Goal: Information Seeking & Learning: Learn about a topic

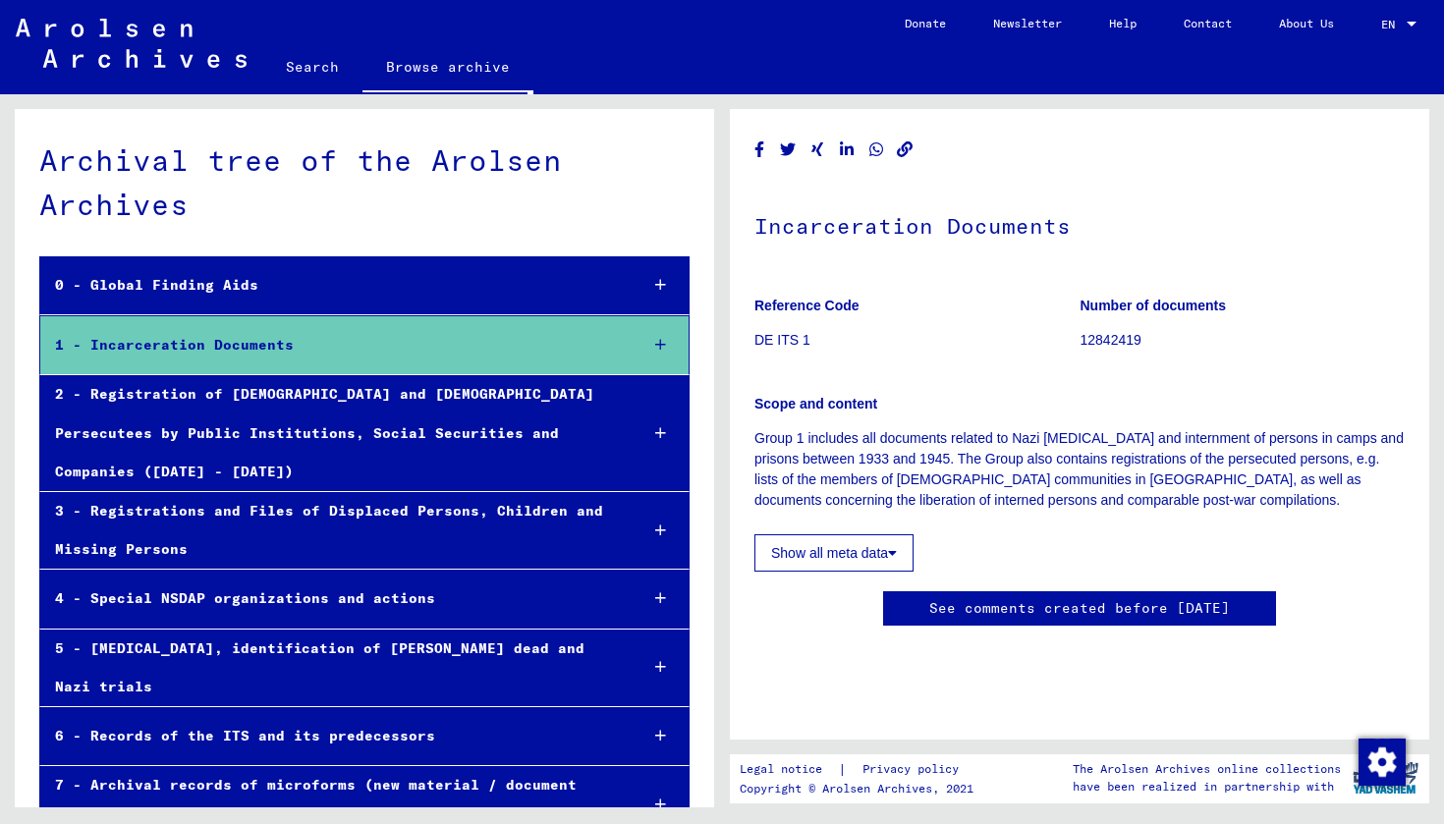
click at [808, 550] on button "Show all meta data" at bounding box center [833, 552] width 159 height 37
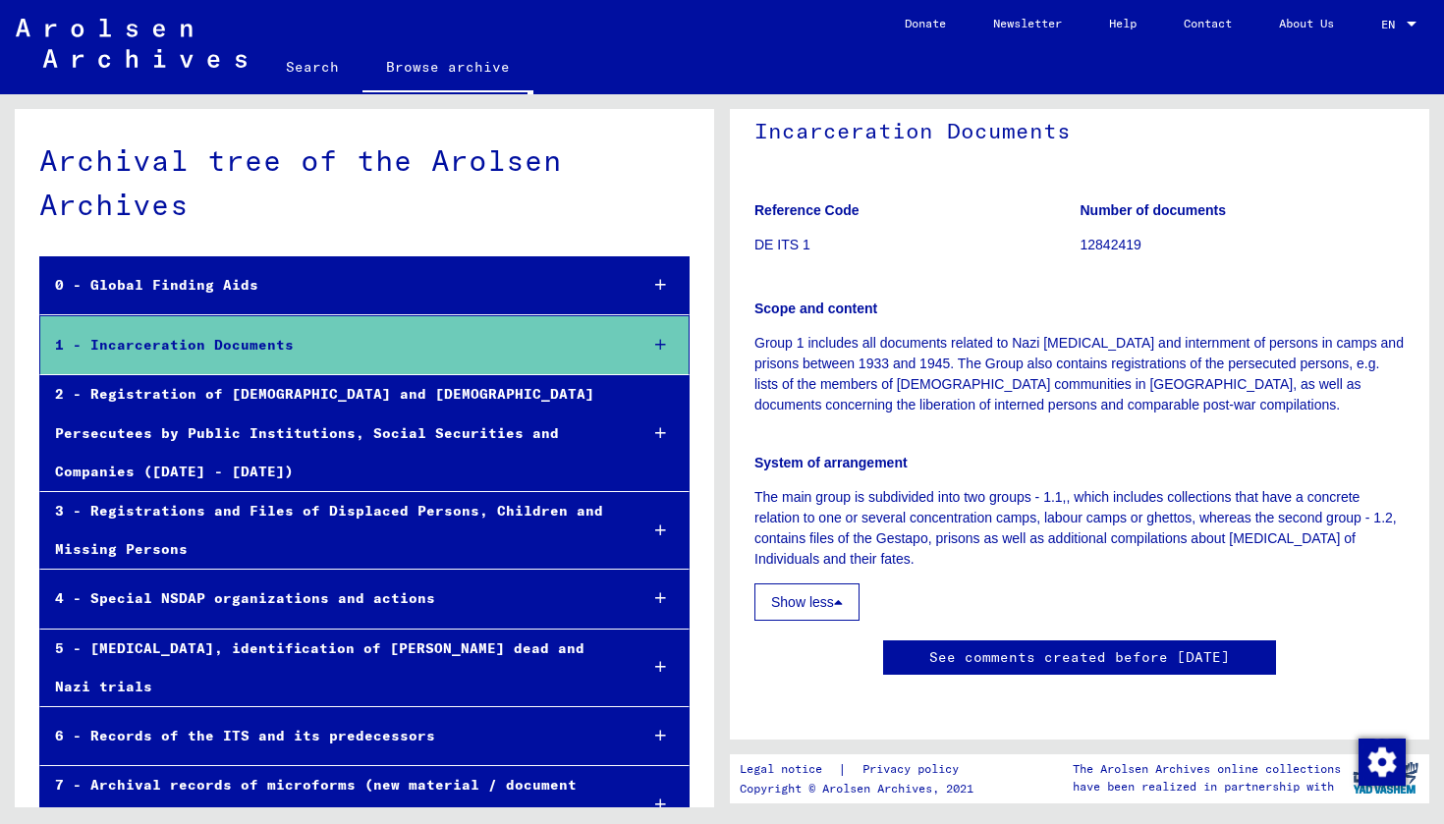
scroll to position [3492, 0]
click at [663, 349] on icon at bounding box center [660, 345] width 11 height 14
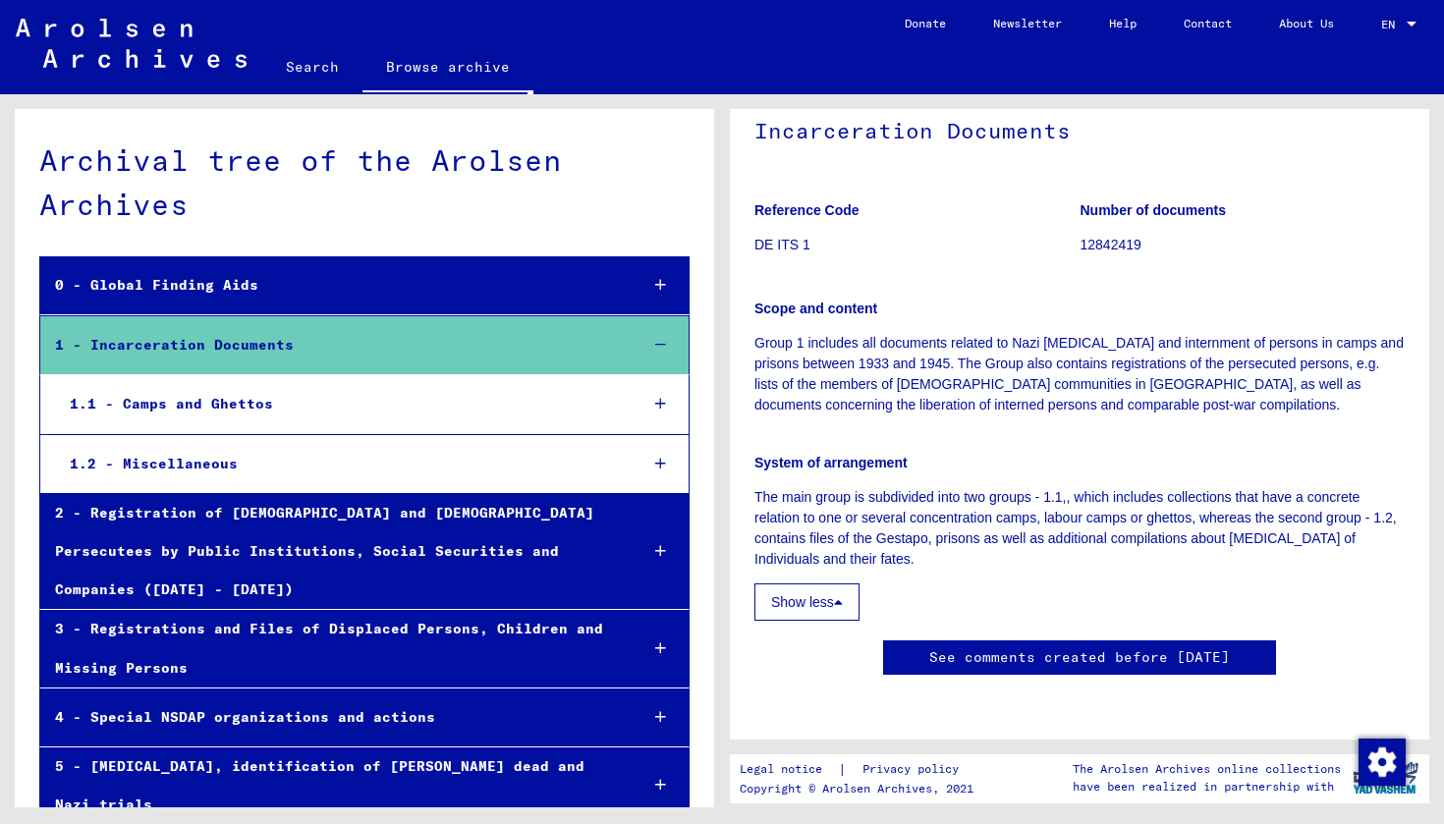
click at [661, 457] on icon at bounding box center [660, 464] width 11 height 14
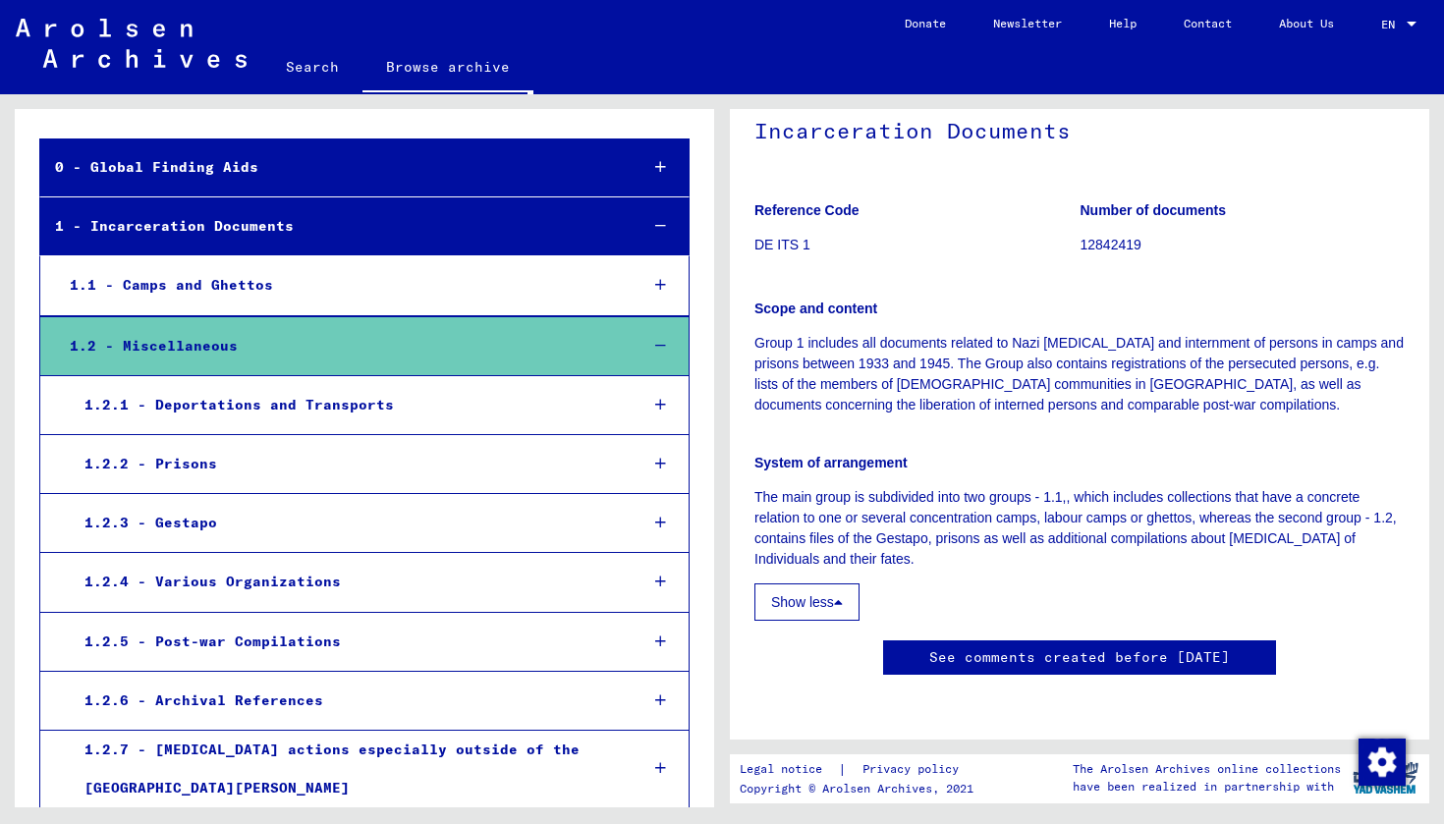
scroll to position [121, 0]
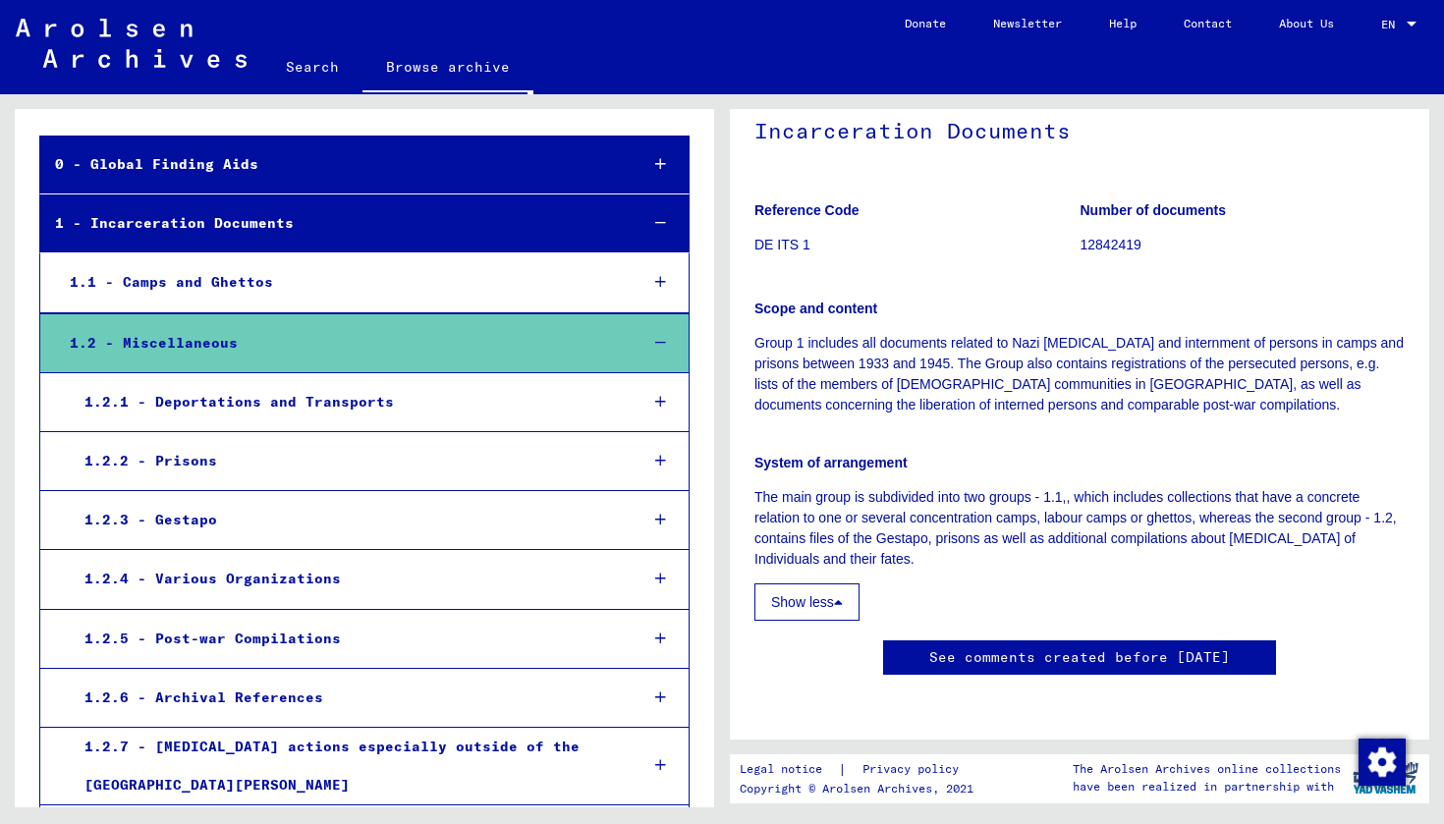
click at [676, 521] on div at bounding box center [660, 520] width 57 height 58
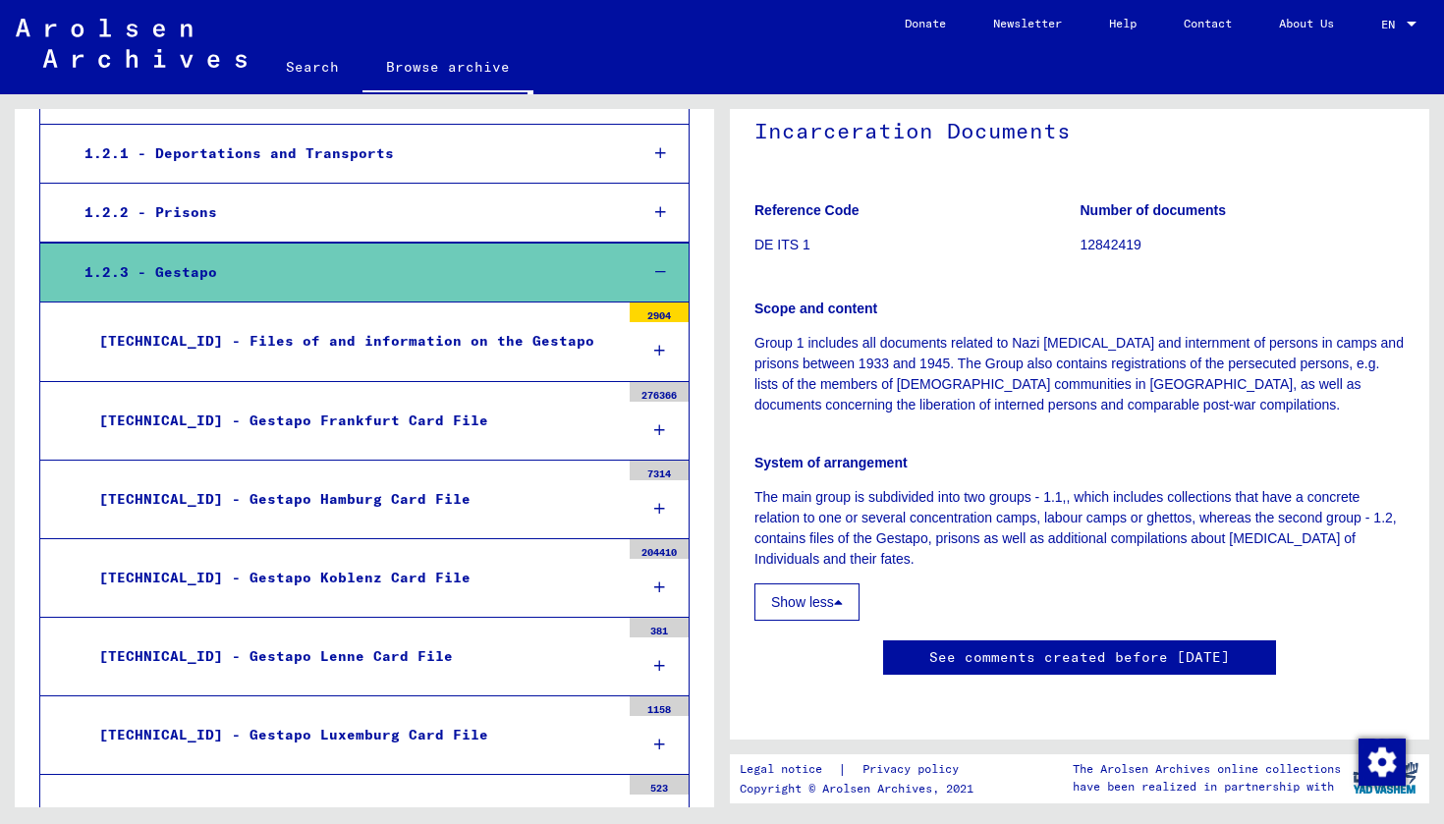
scroll to position [391, 0]
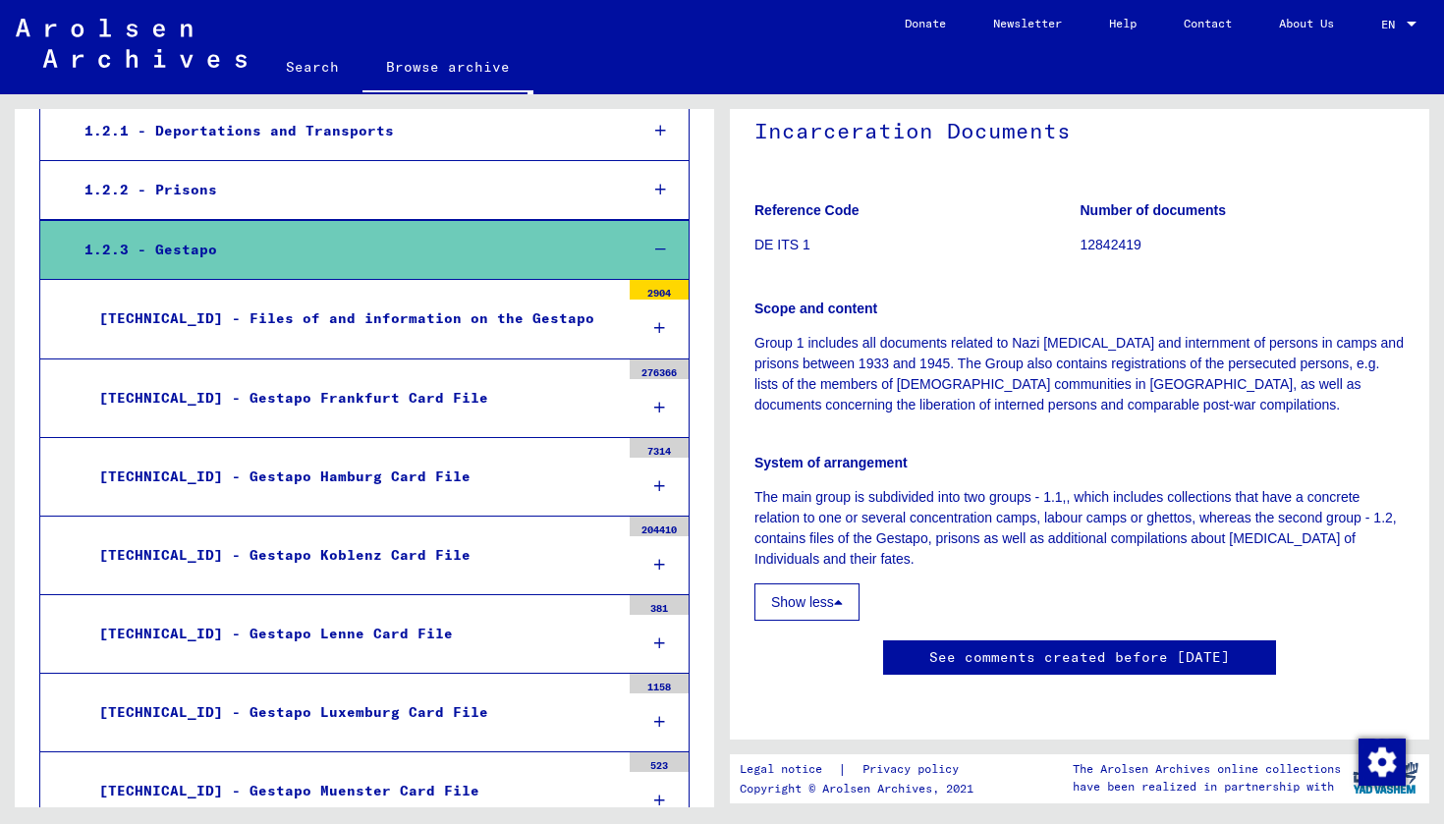
click at [677, 399] on div at bounding box center [659, 408] width 59 height 58
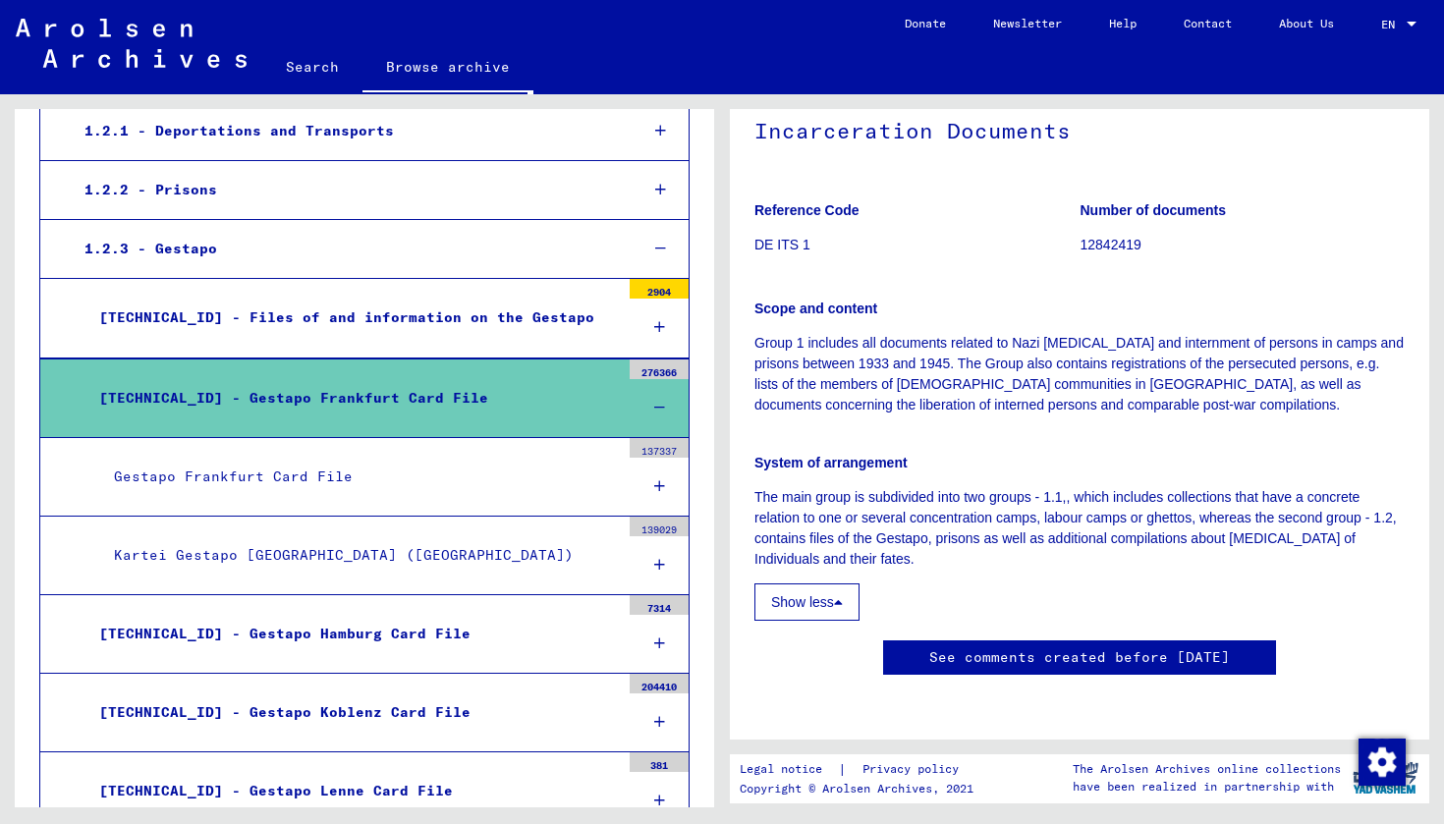
click at [659, 479] on icon at bounding box center [659, 486] width 11 height 14
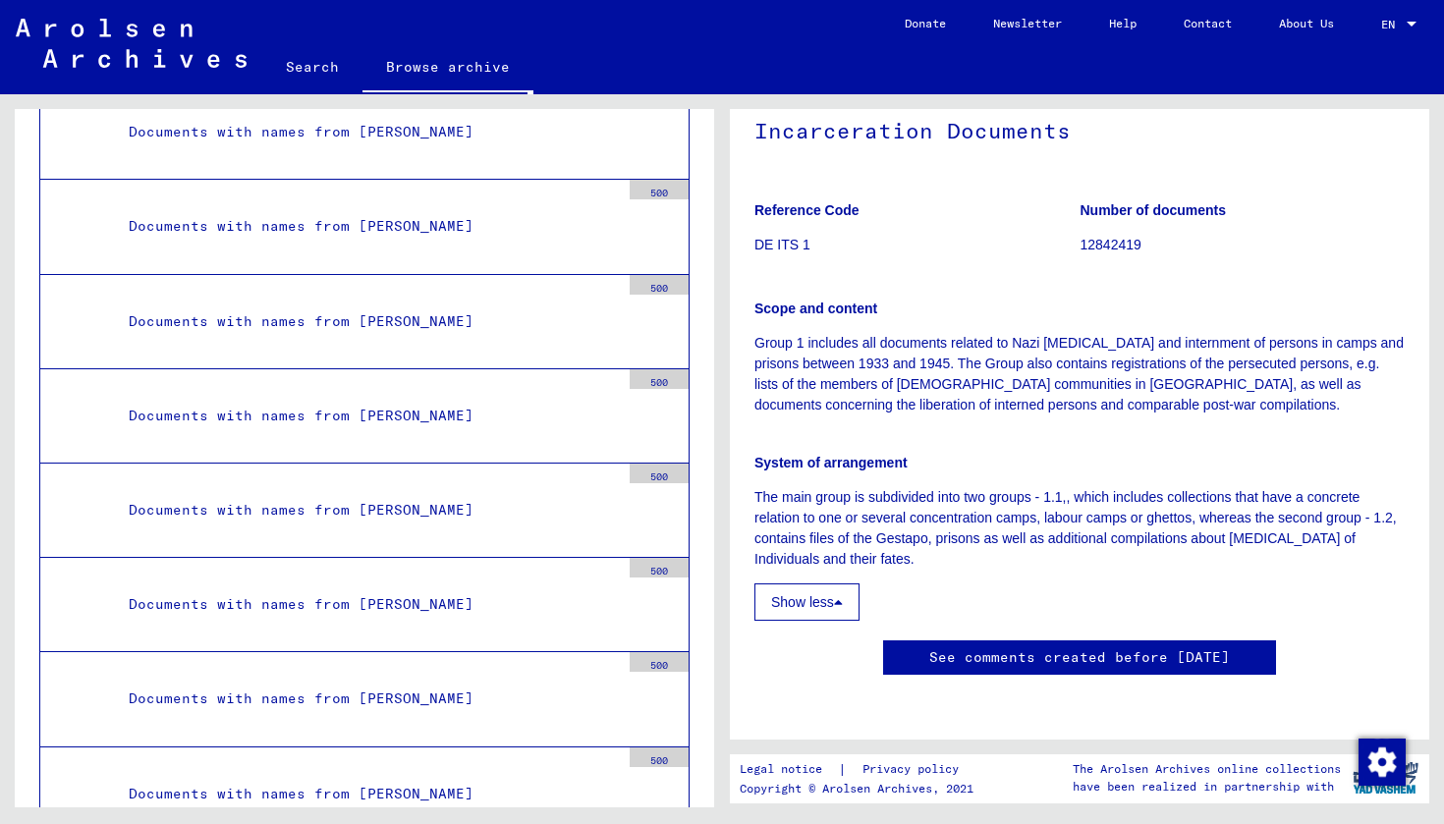
scroll to position [11626, 0]
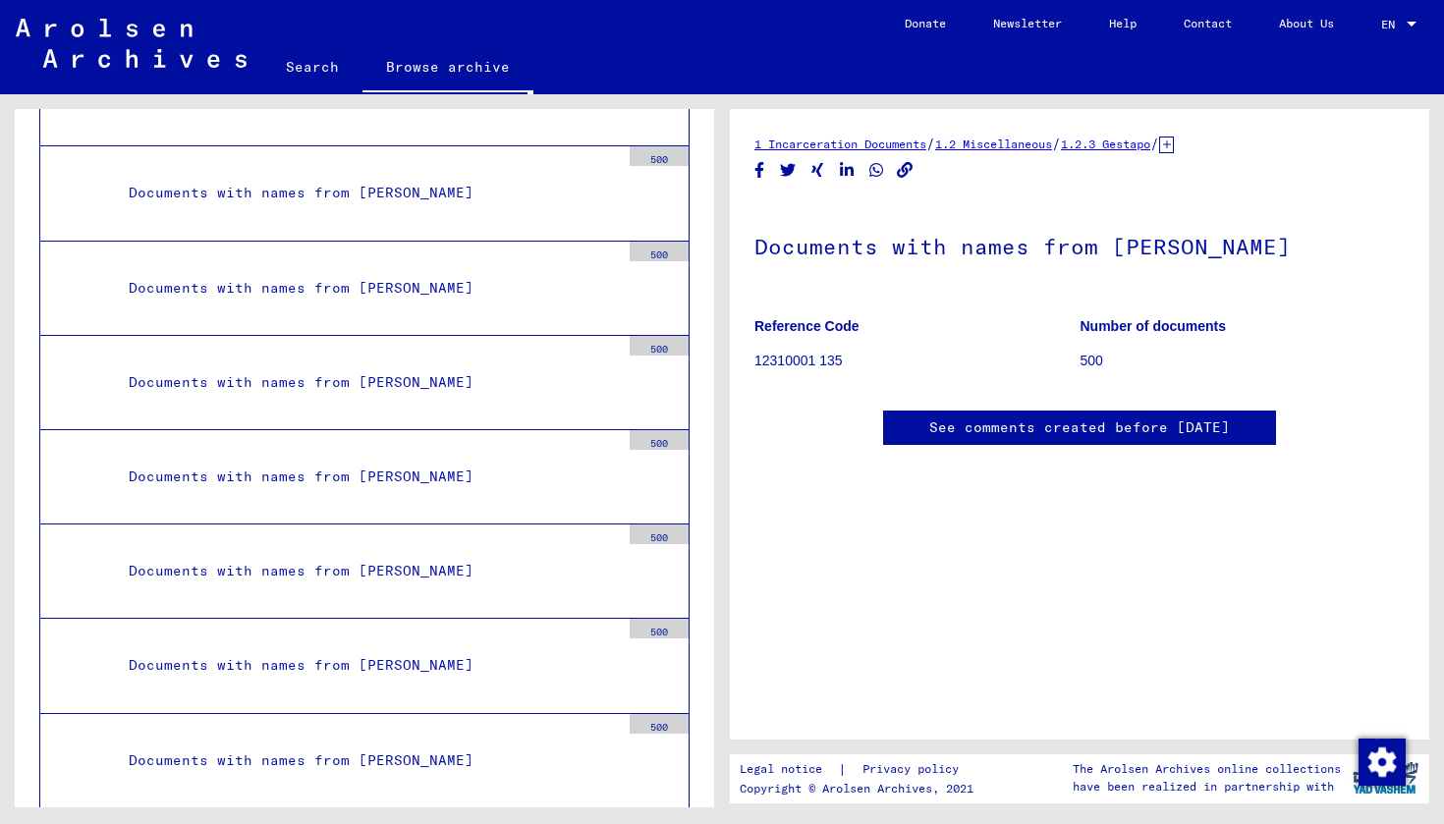
click at [1174, 147] on icon at bounding box center [1166, 145] width 15 height 17
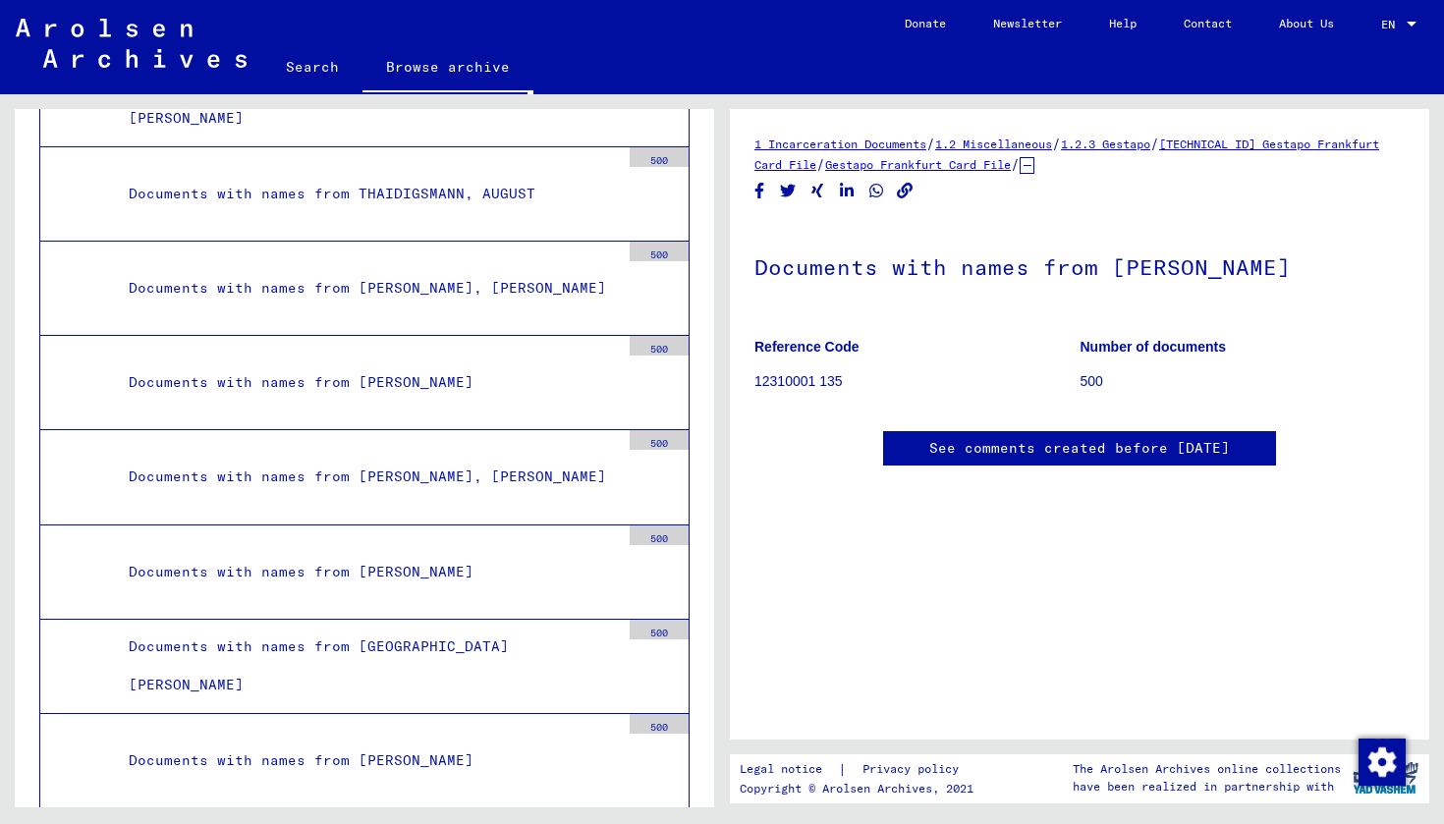
scroll to position [23434, 0]
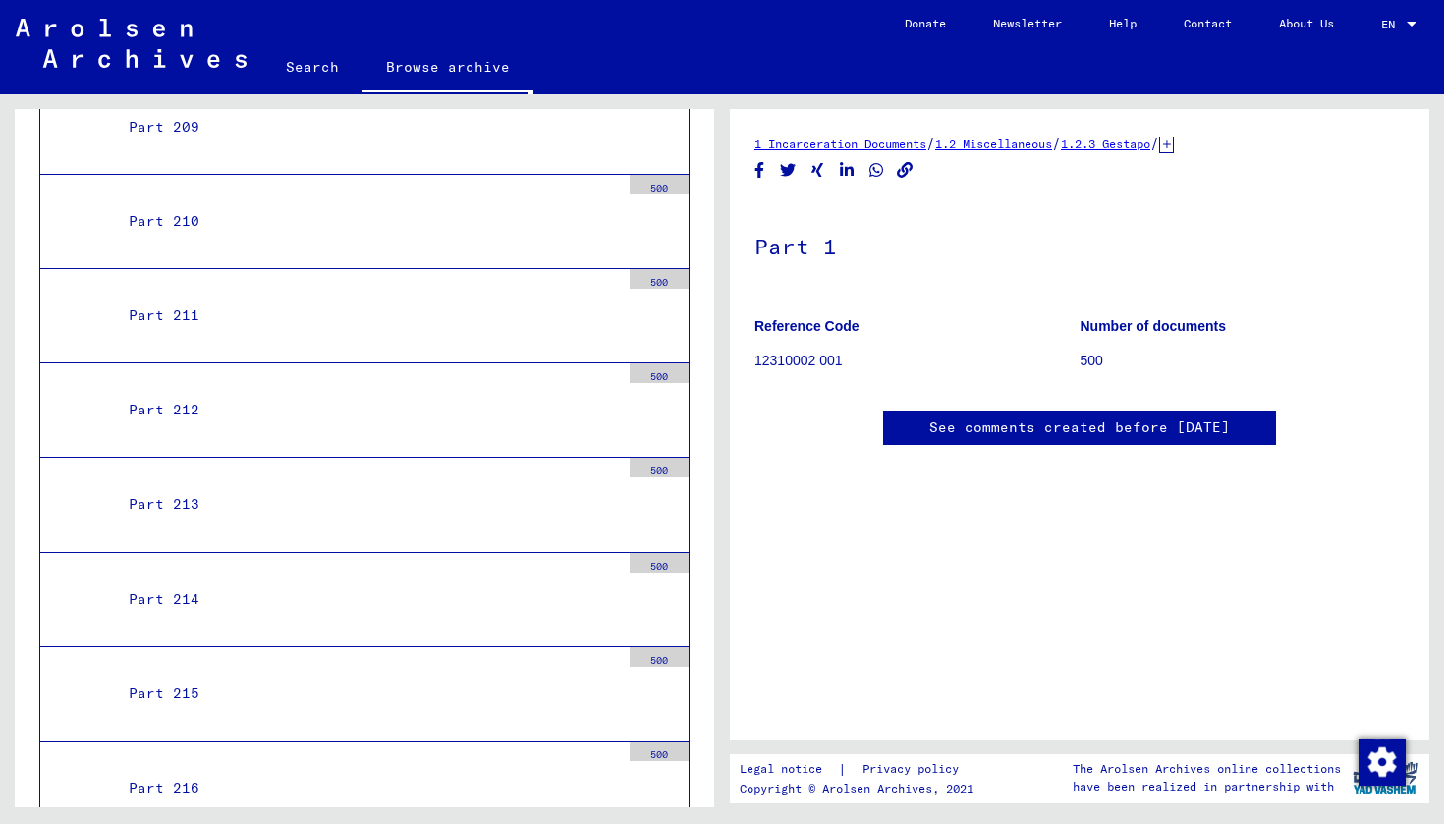
scroll to position [46488, 0]
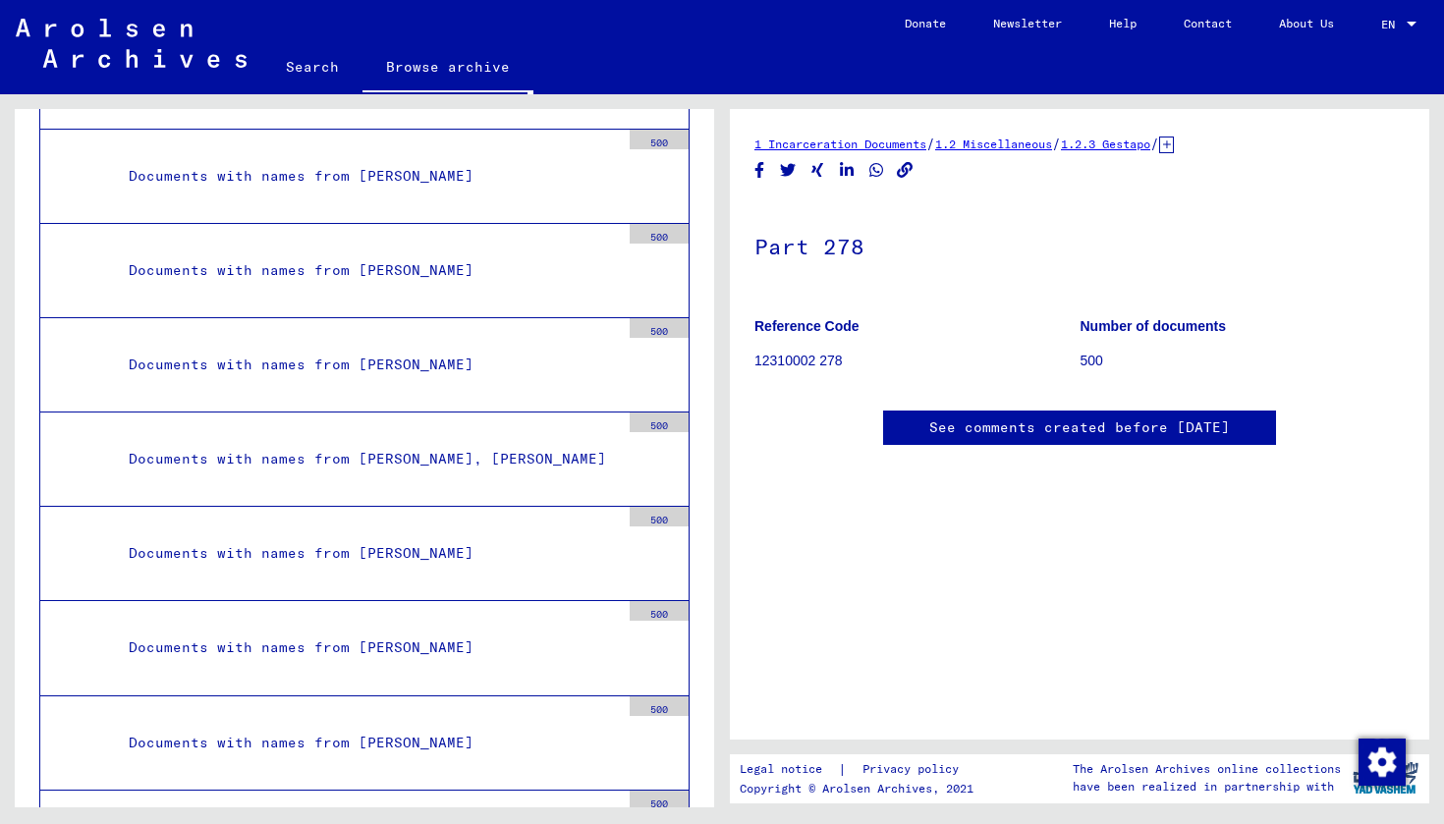
scroll to position [11028, 0]
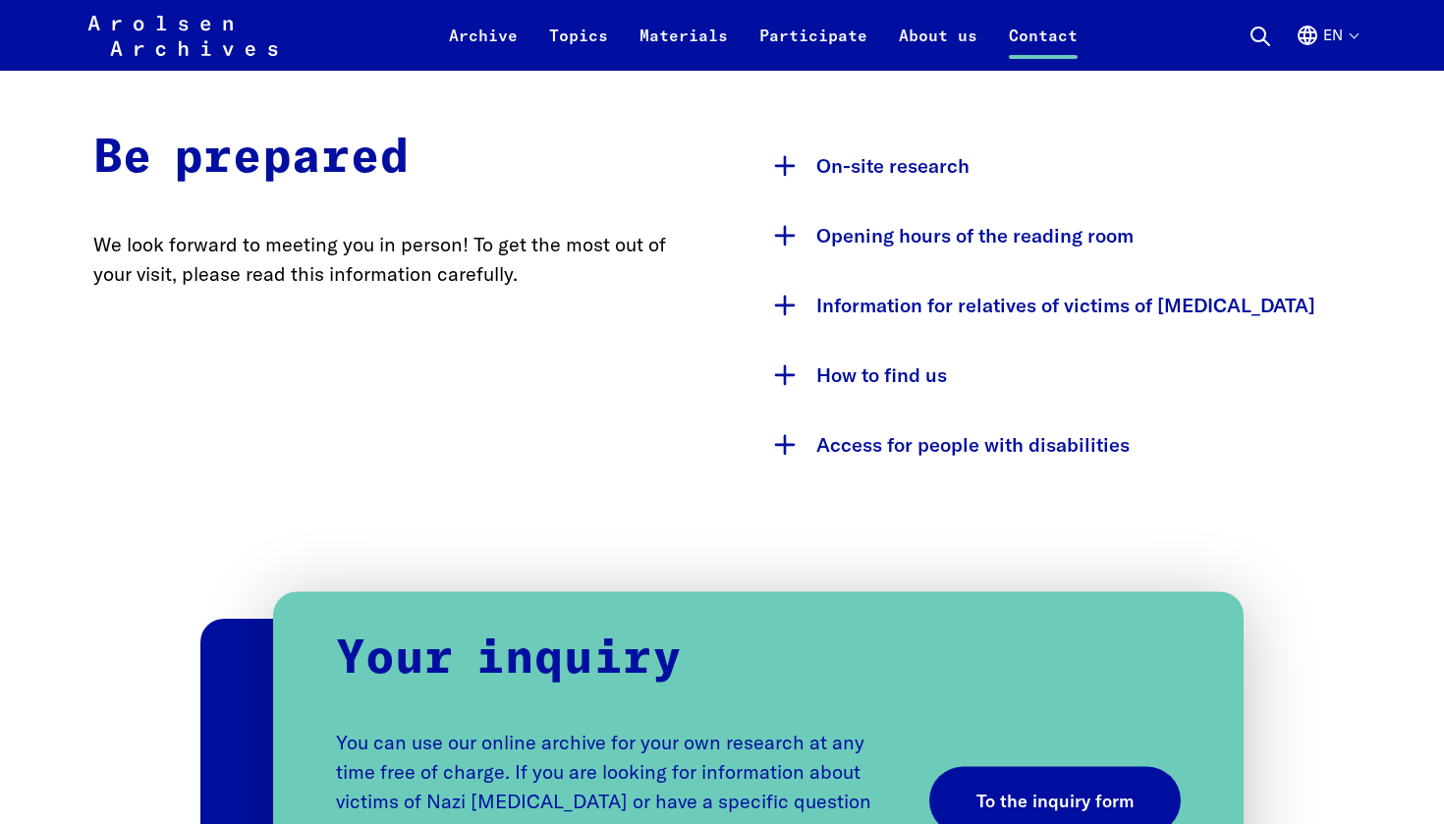
scroll to position [1042, 0]
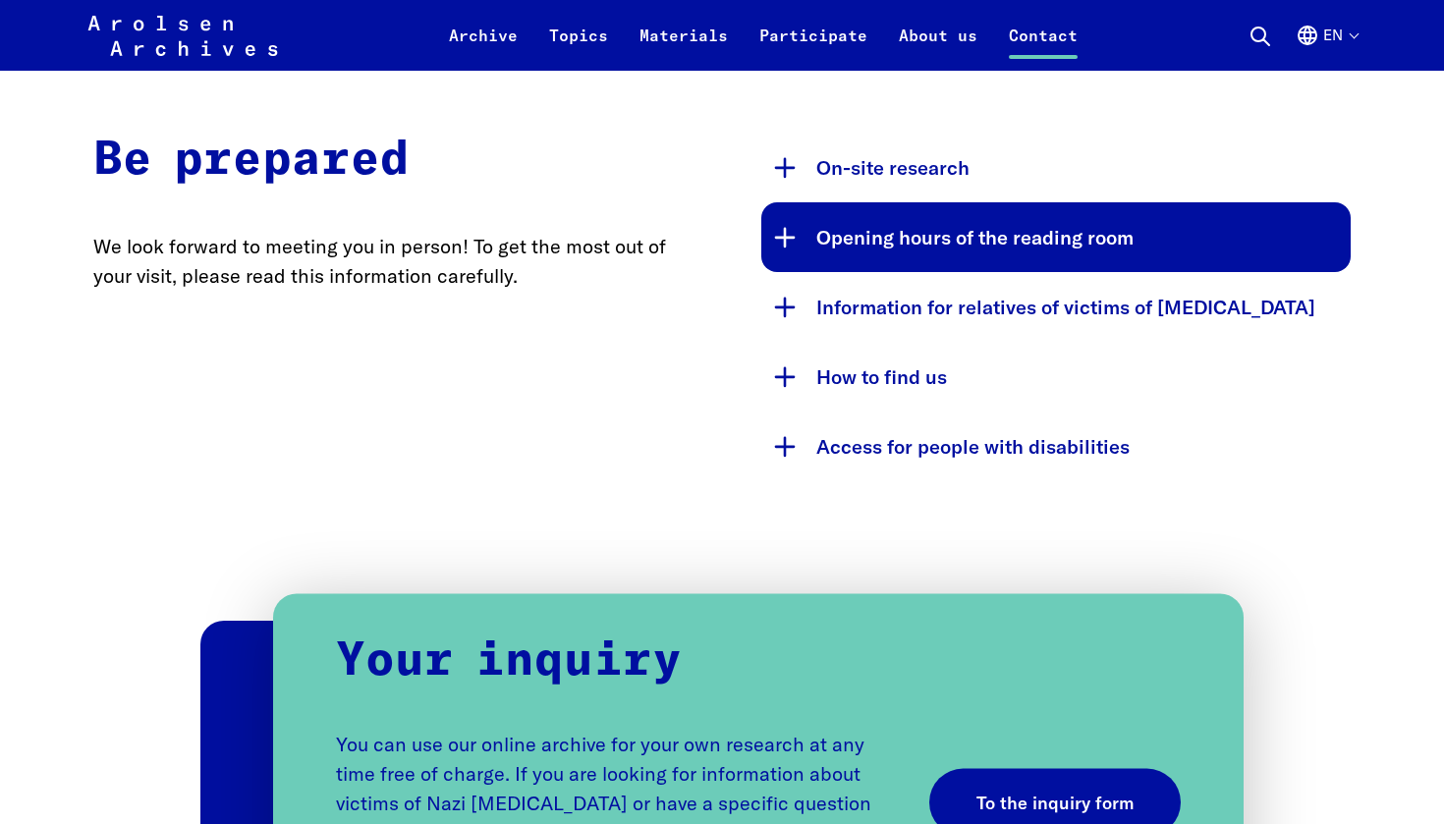
click at [811, 248] on button "Opening hours of the reading room" at bounding box center [1055, 237] width 589 height 70
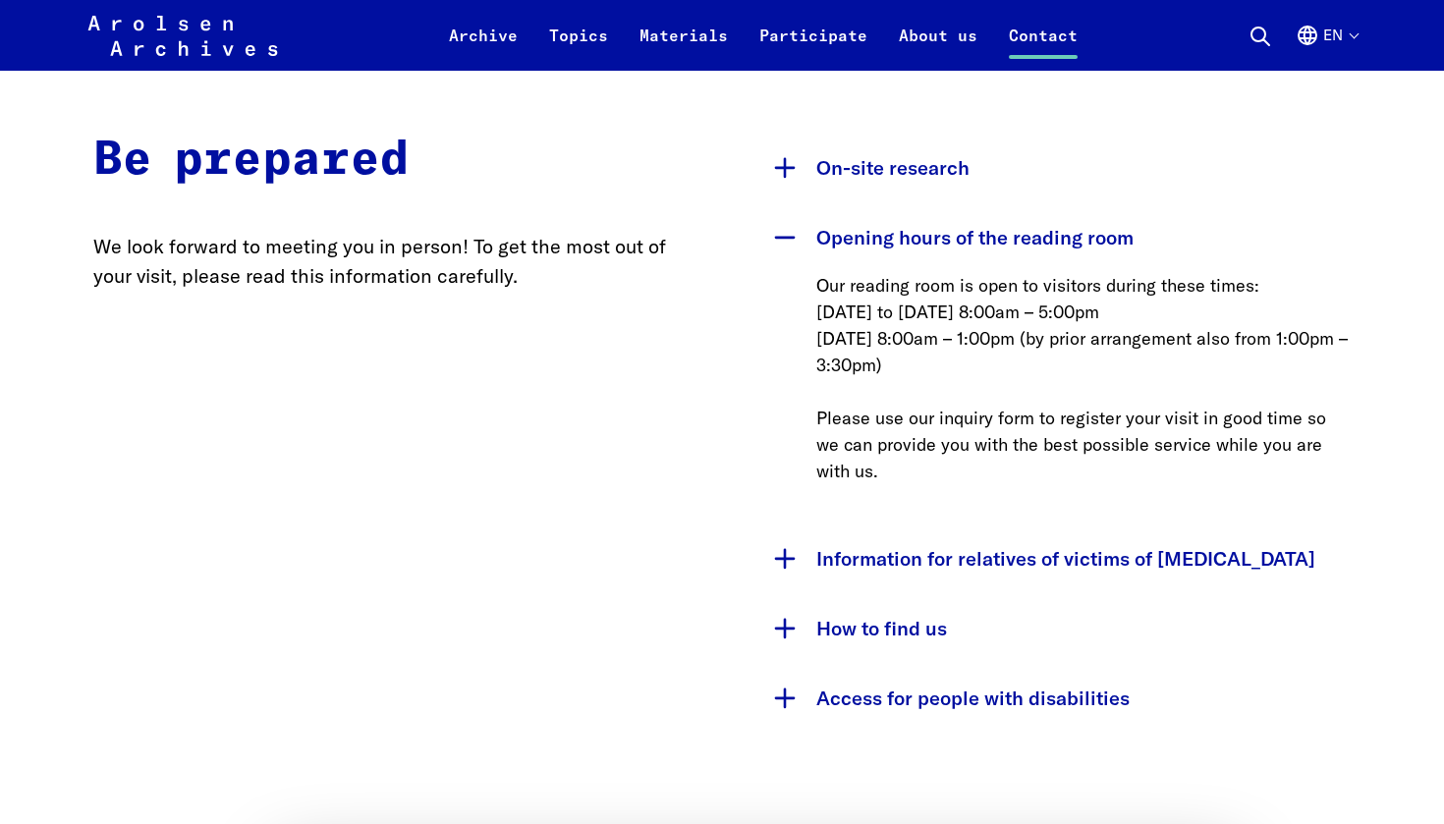
click at [811, 248] on button "Opening hours of the reading room" at bounding box center [1055, 237] width 589 height 70
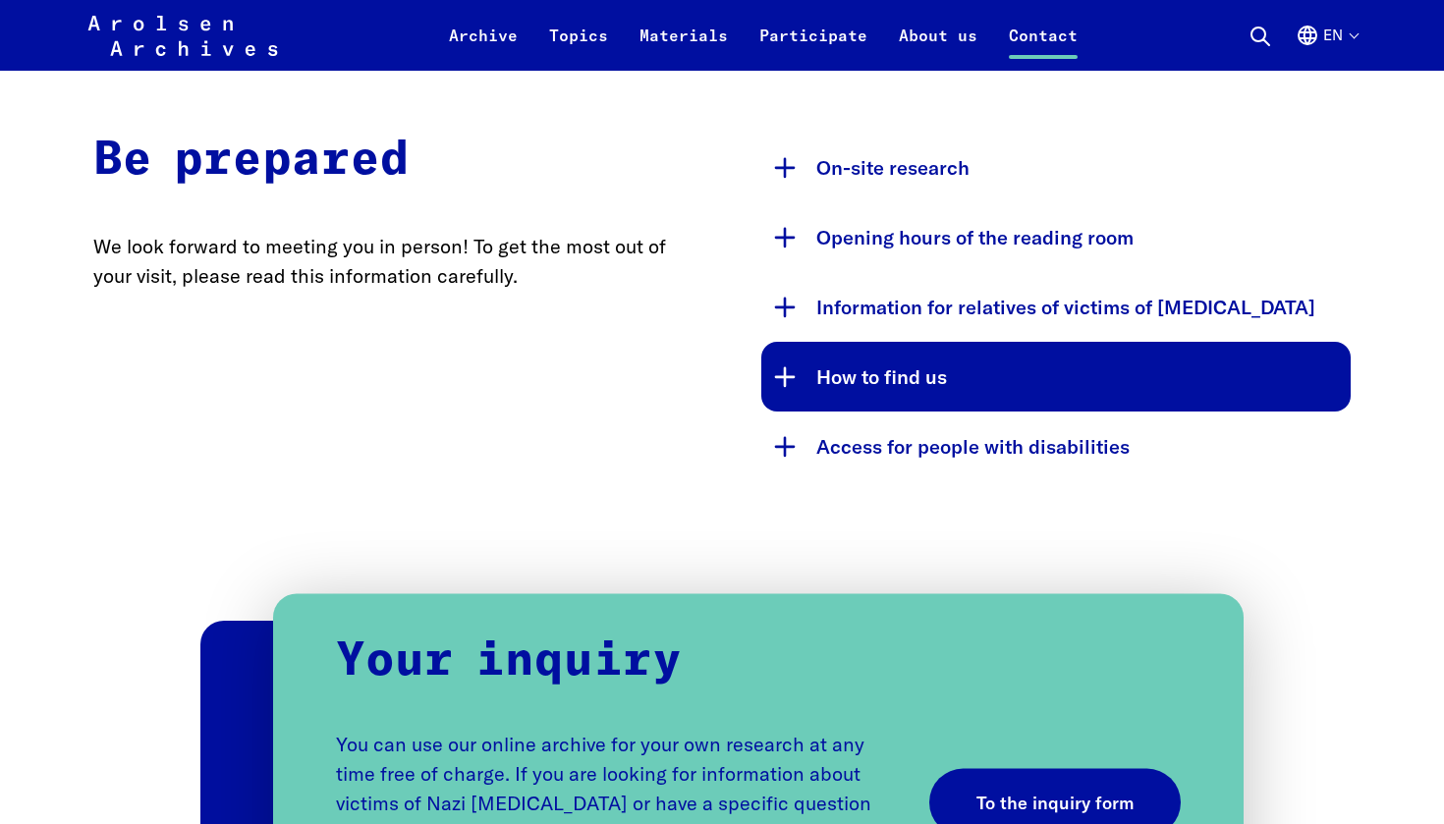
click at [817, 396] on button "How to find us" at bounding box center [1055, 377] width 589 height 70
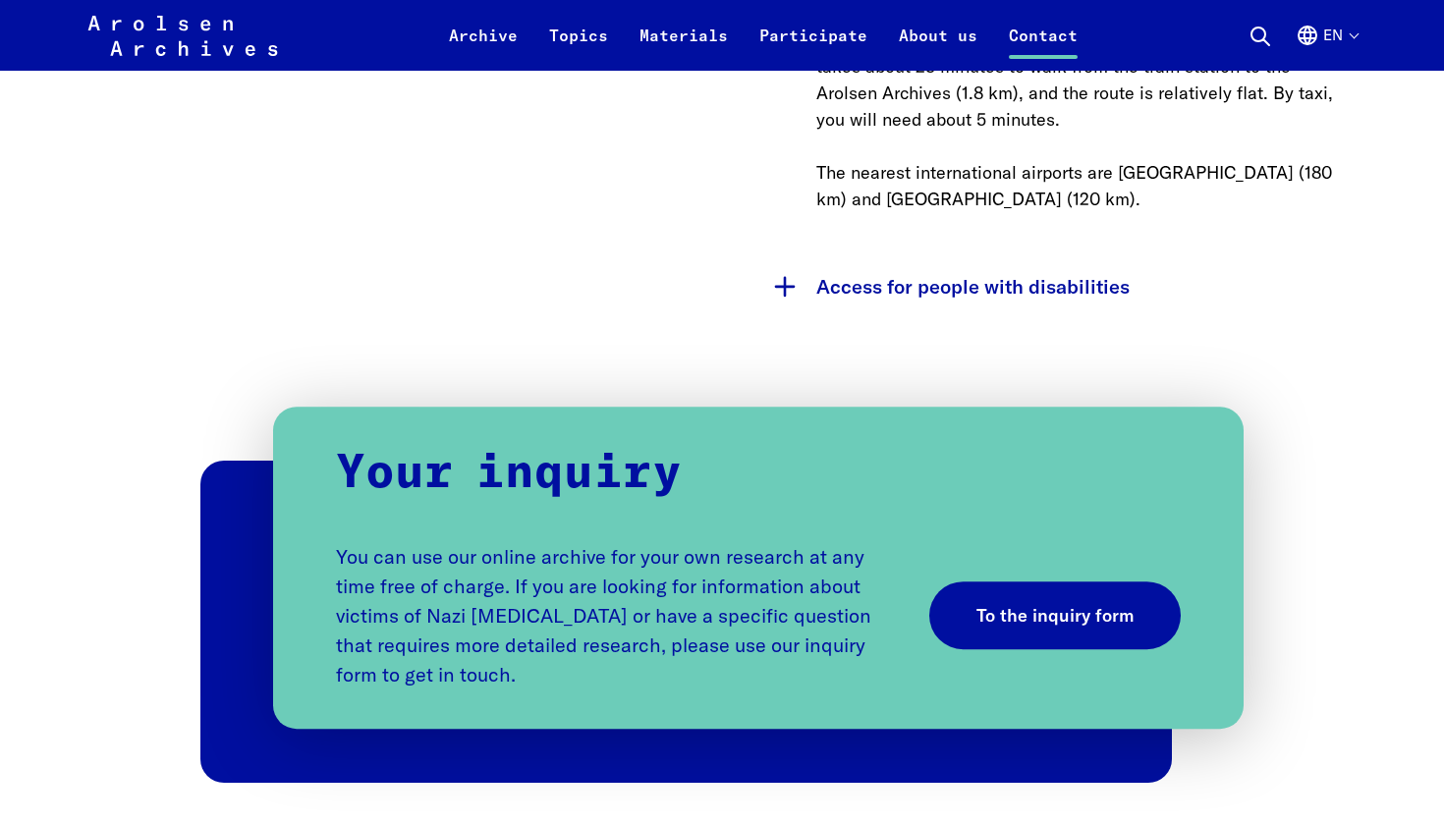
scroll to position [1618, 0]
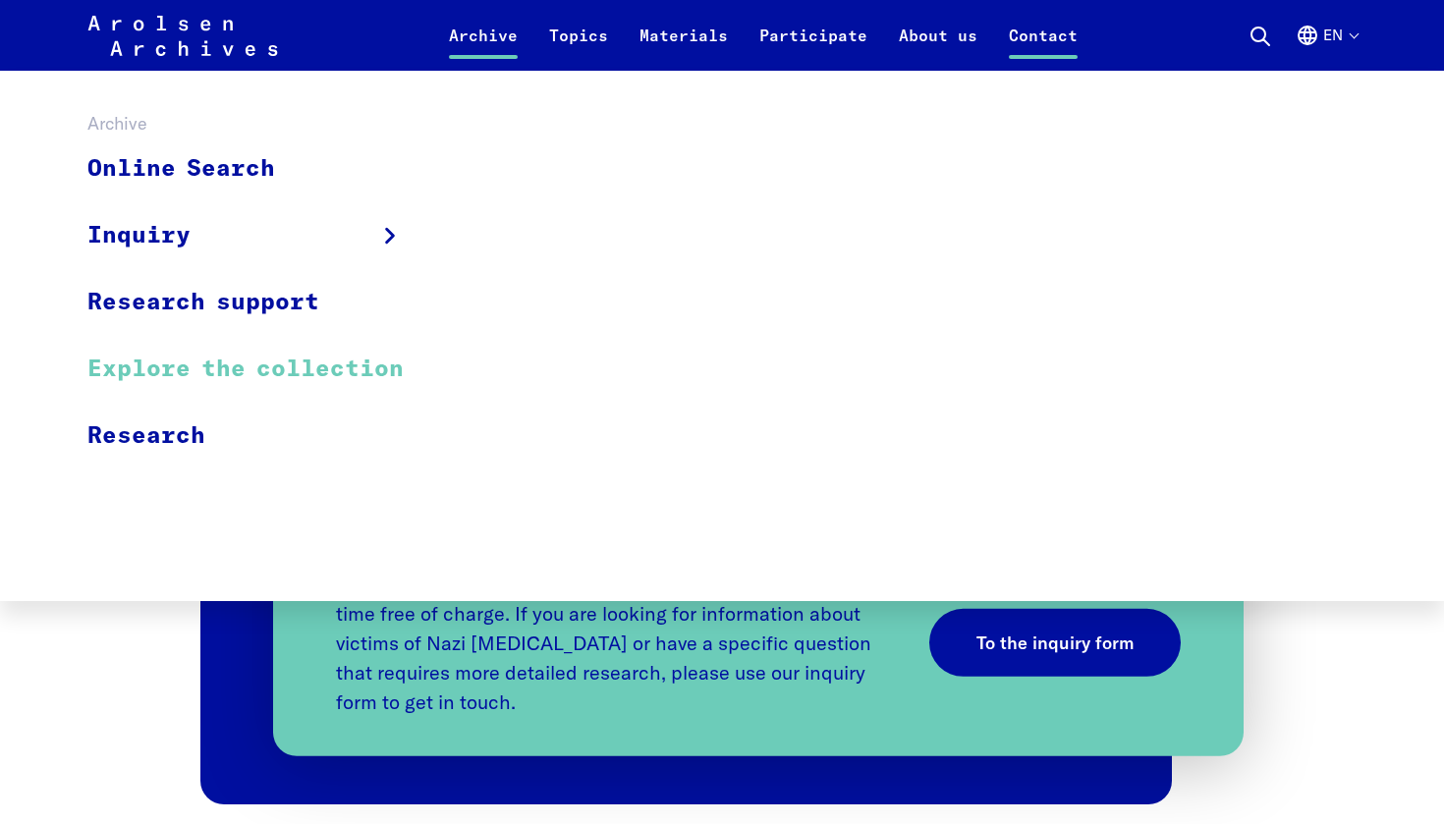
click at [234, 376] on link "Explore the collection" at bounding box center [258, 369] width 342 height 67
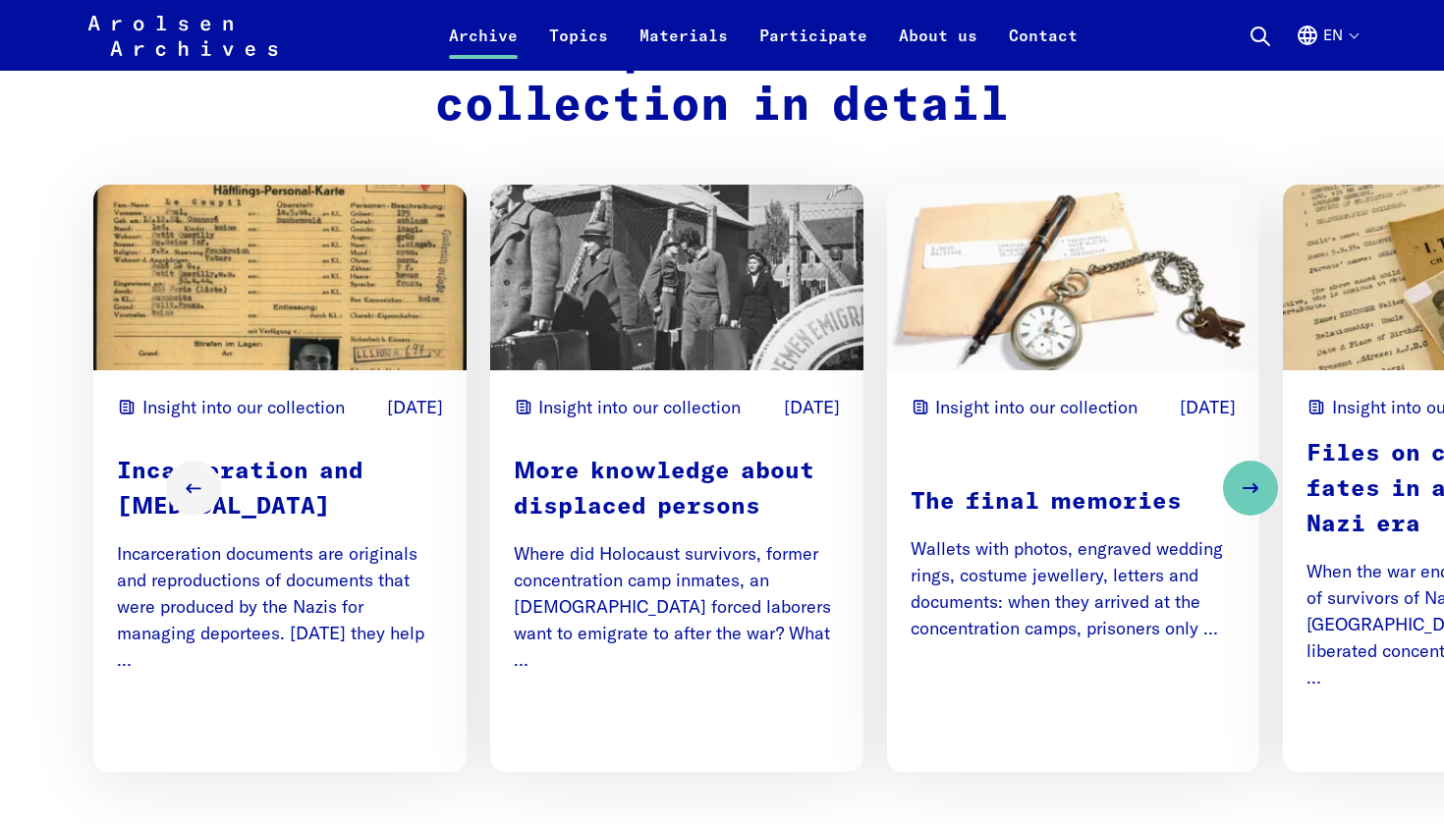
scroll to position [2426, 0]
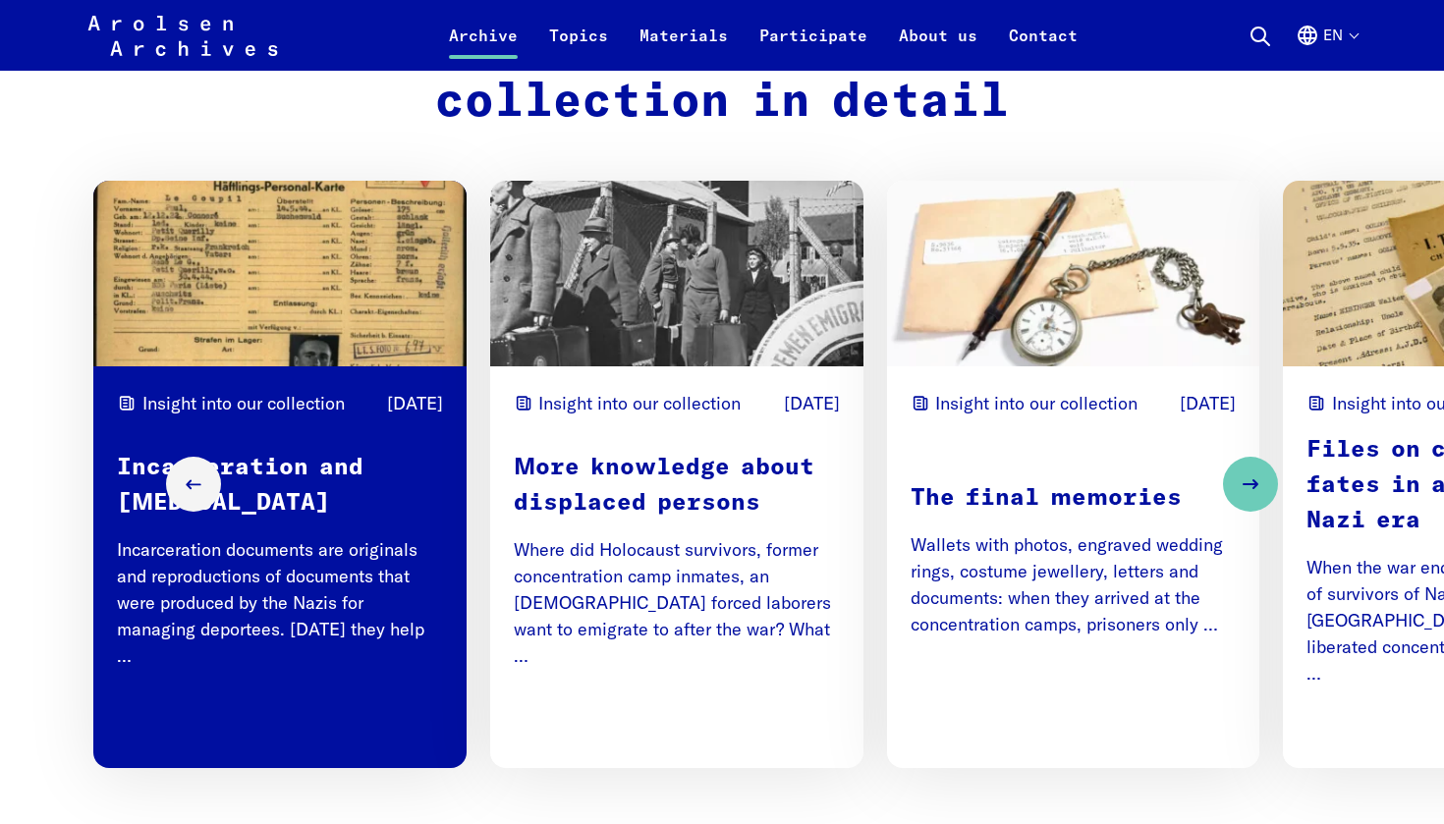
click at [375, 702] on div "Insight into our collection 04/15/2025 Incarceration and Persecution Incarcerat…" at bounding box center [280, 567] width 326 height 355
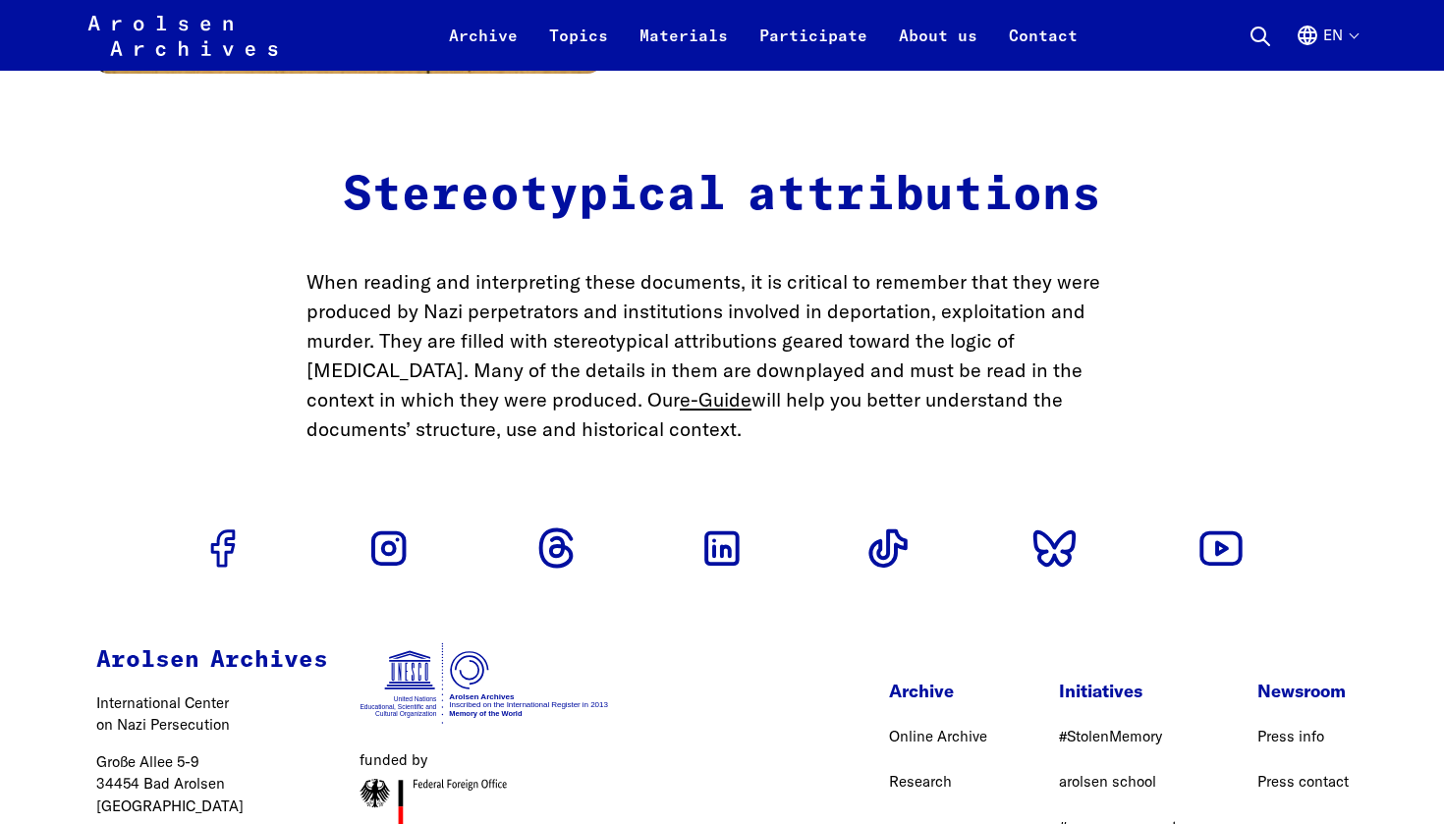
scroll to position [5565, 0]
